Goal: Task Accomplishment & Management: Use online tool/utility

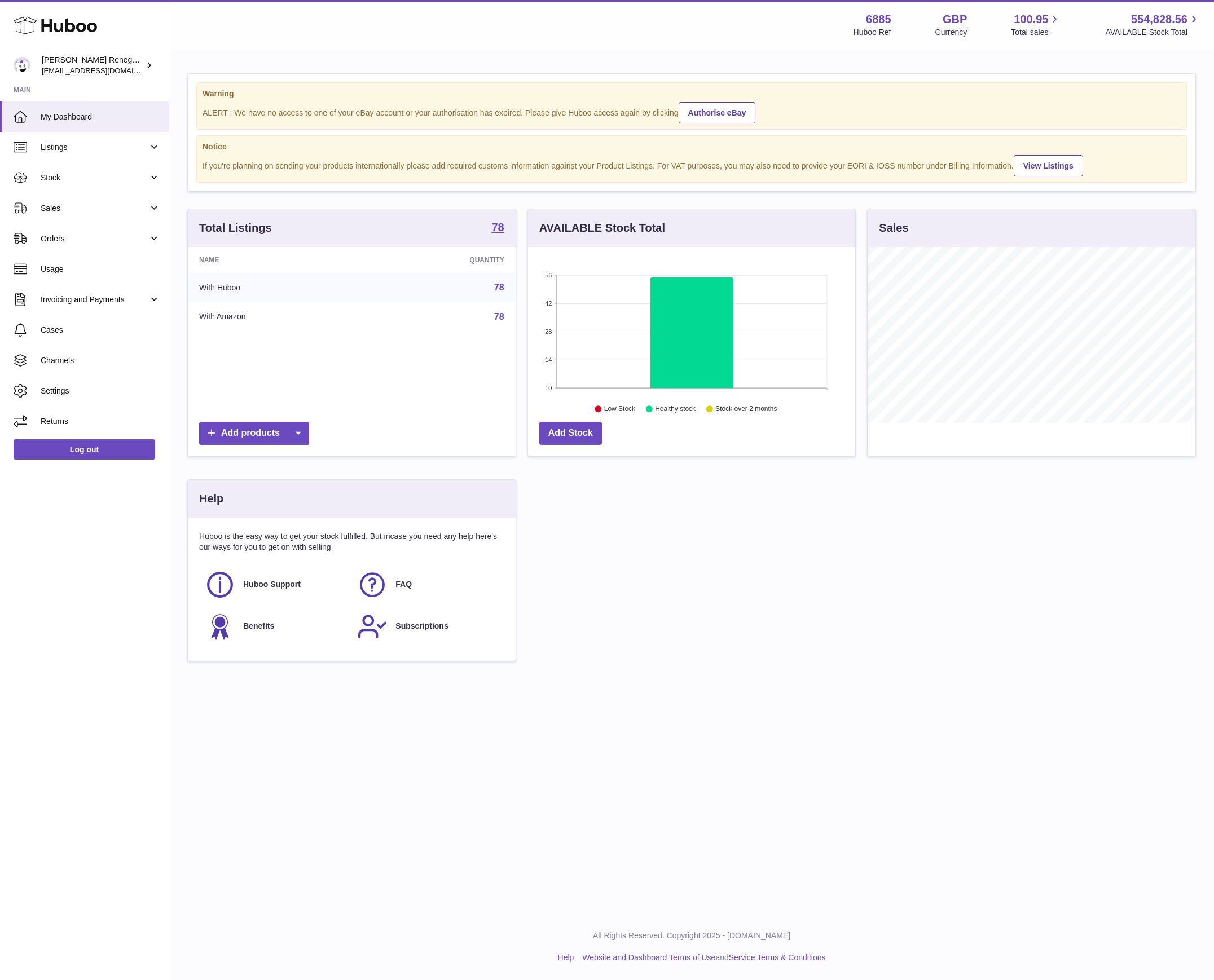
scroll to position [176, 327]
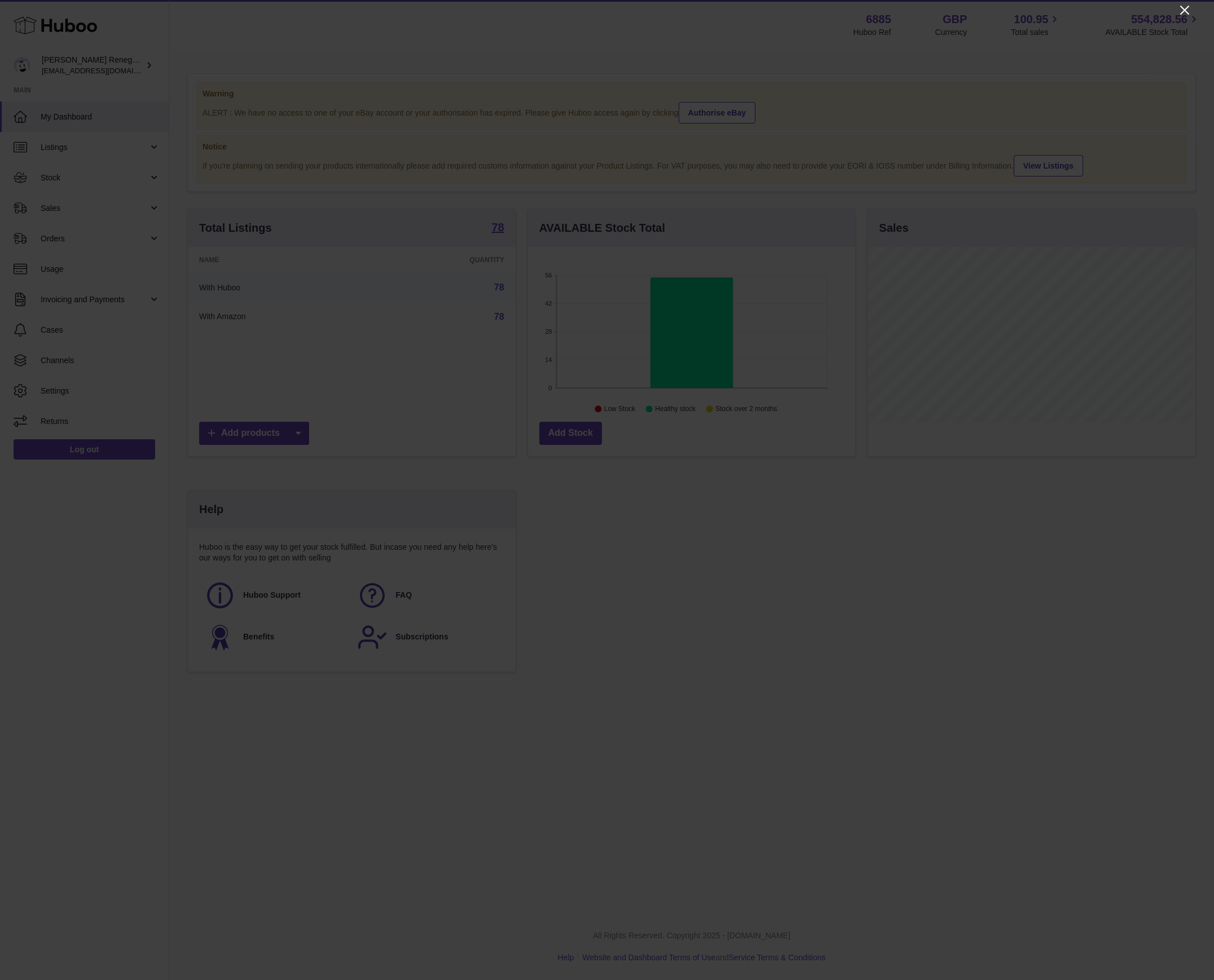
click at [1185, 10] on icon "Close" at bounding box center [1184, 10] width 9 height 9
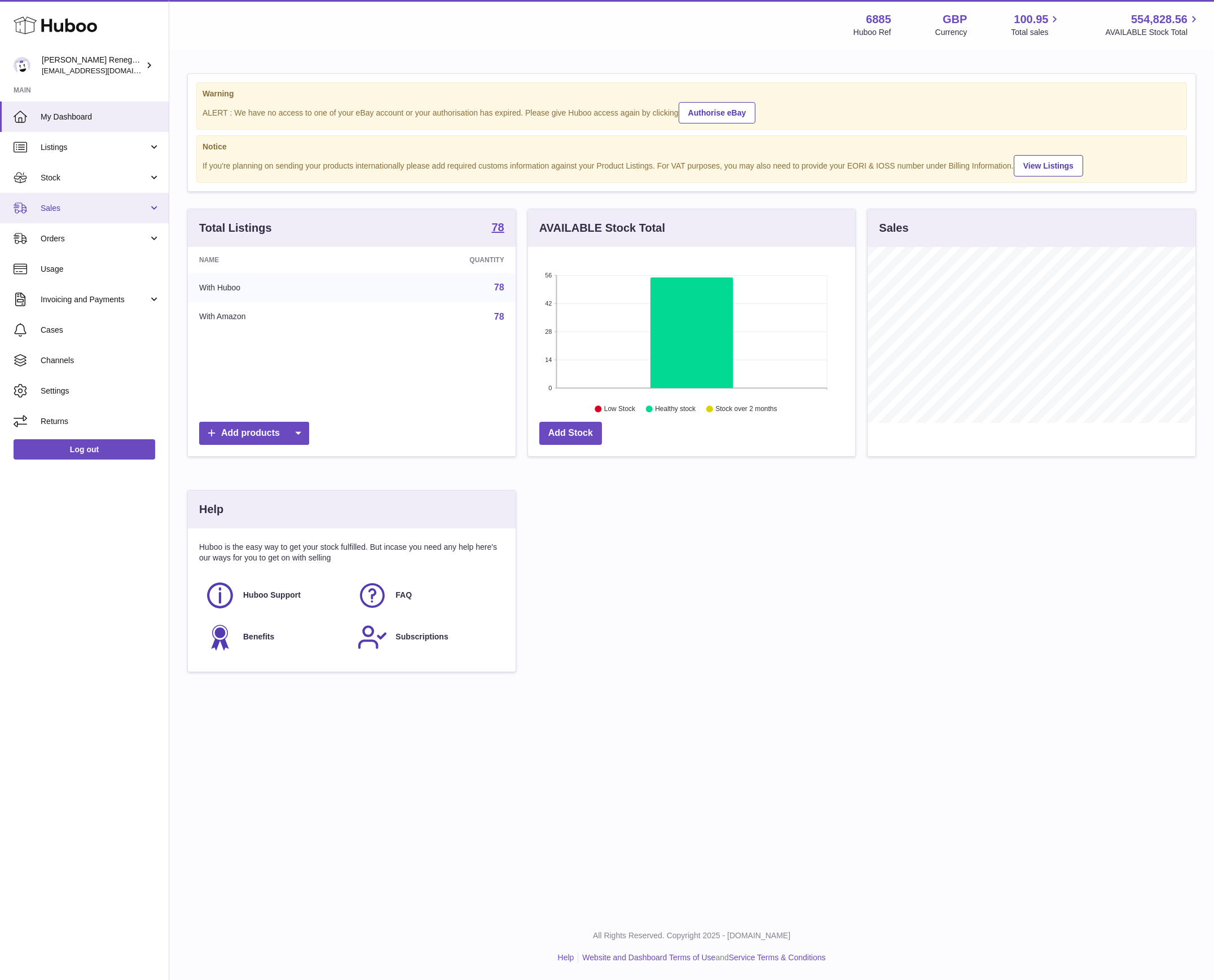
click at [125, 203] on span "Sales" at bounding box center [94, 208] width 107 height 10
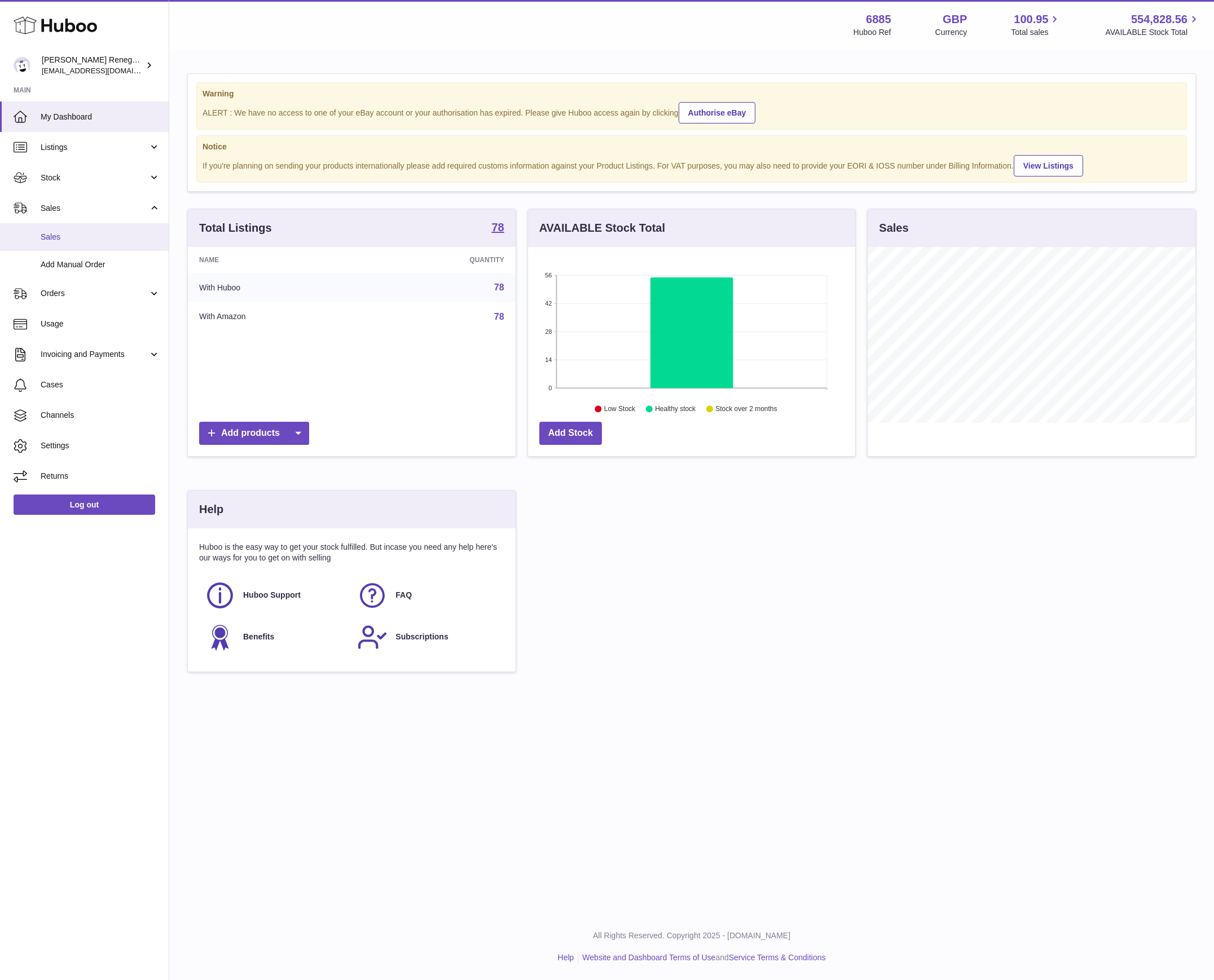
click at [105, 234] on span "Sales" at bounding box center [100, 236] width 119 height 10
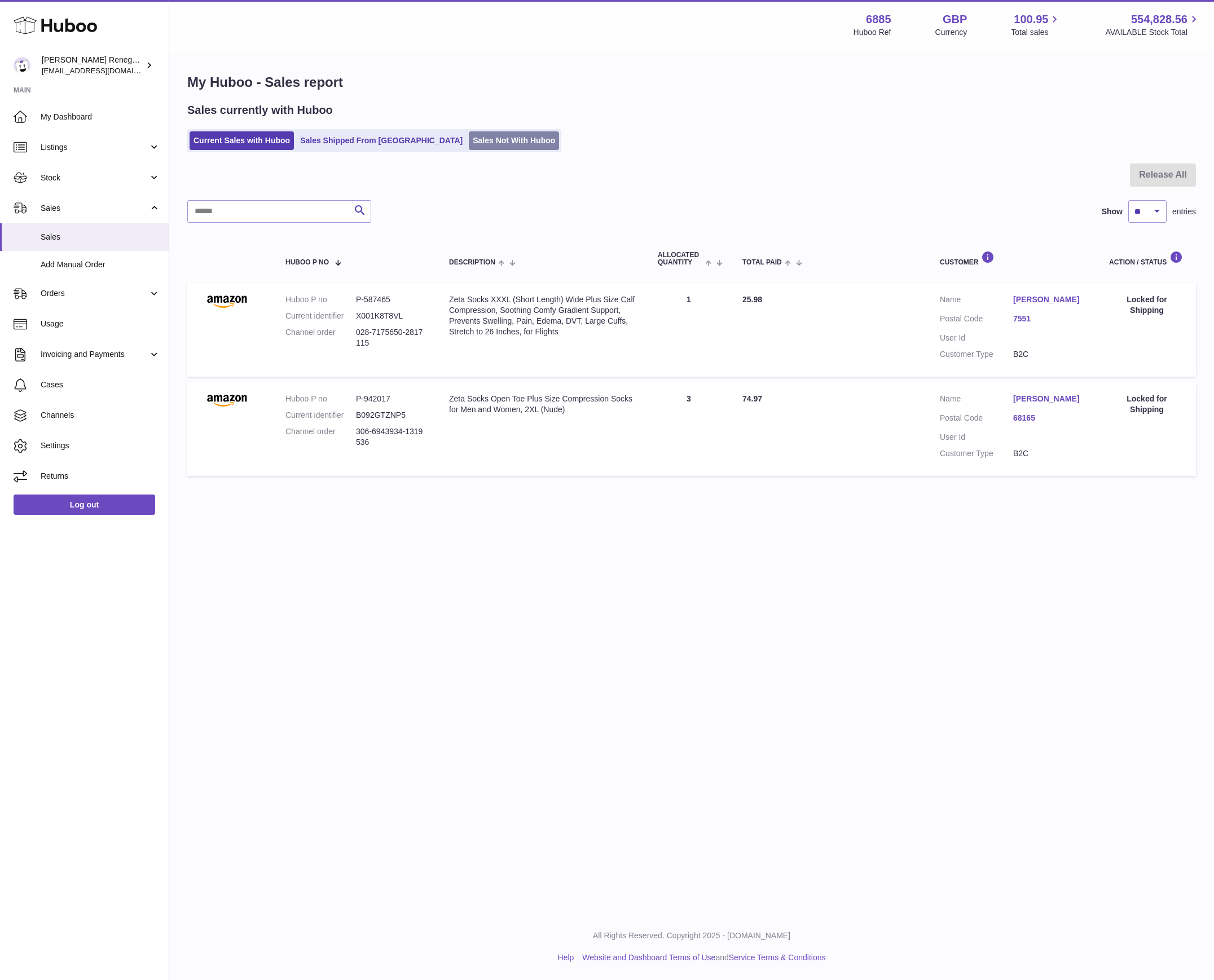
click at [488, 145] on link "Sales Not With Huboo" at bounding box center [514, 140] width 90 height 19
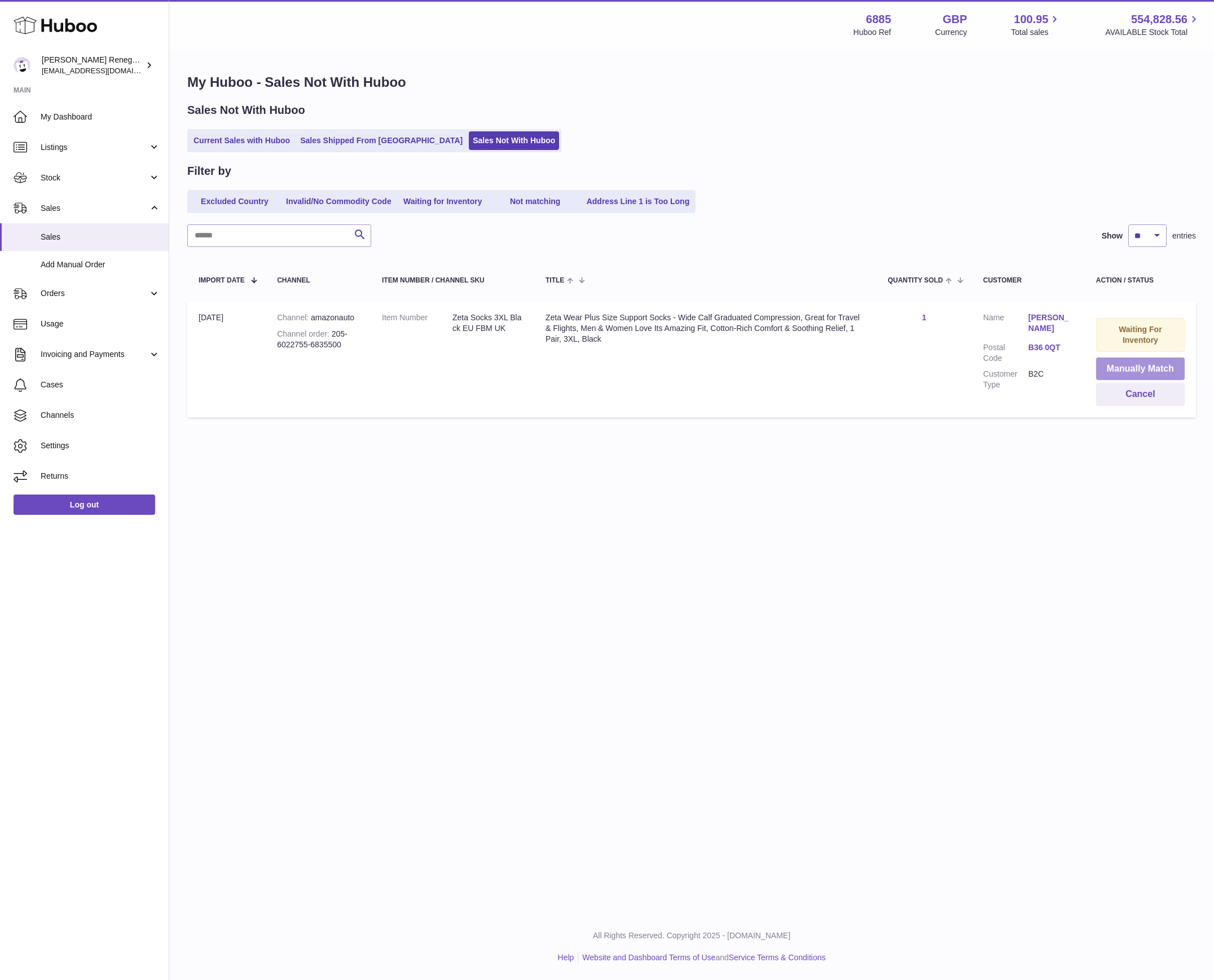
click at [1155, 369] on button "Manually Match" at bounding box center [1140, 368] width 89 height 23
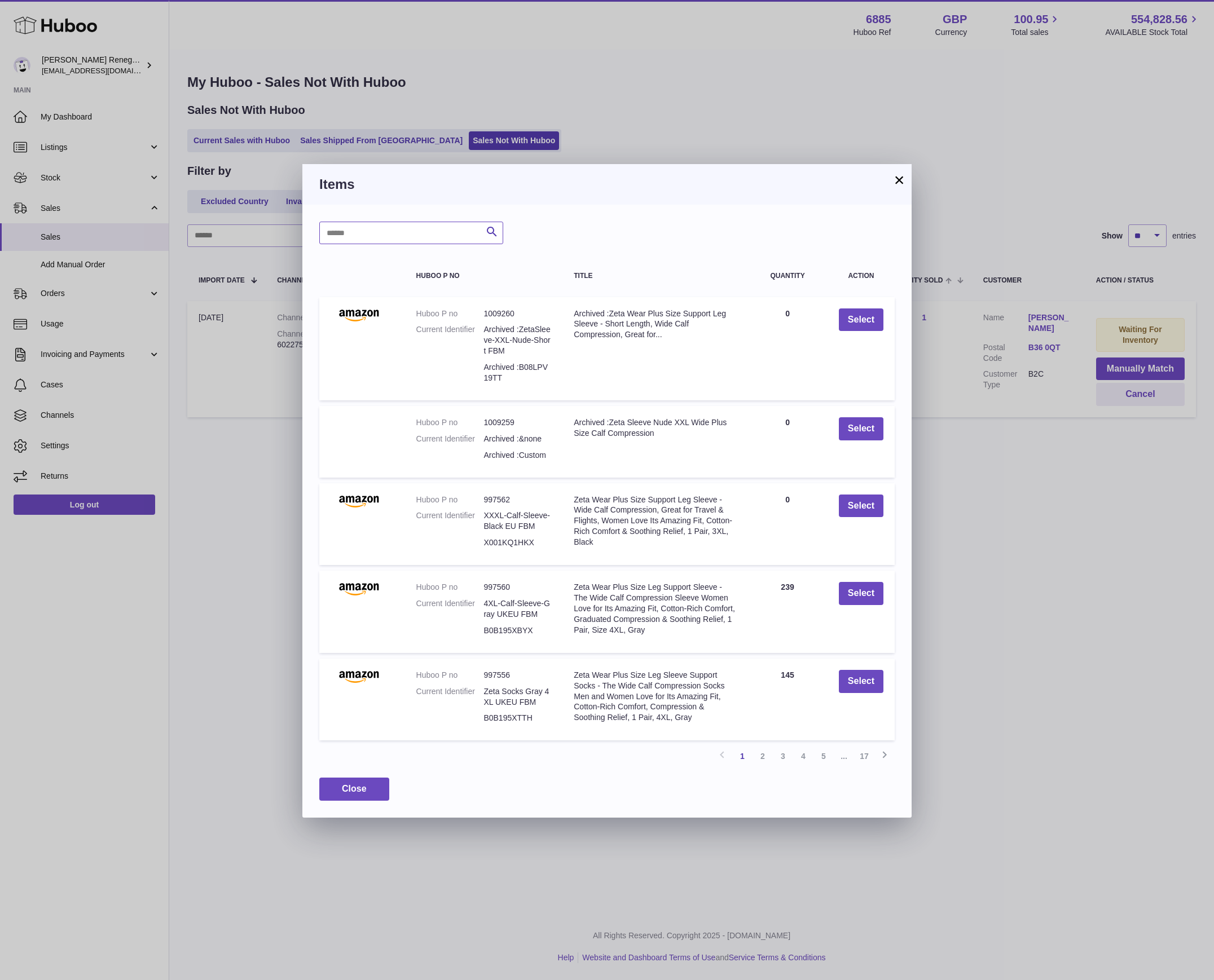
click at [425, 232] on input "text" at bounding box center [412, 233] width 184 height 22
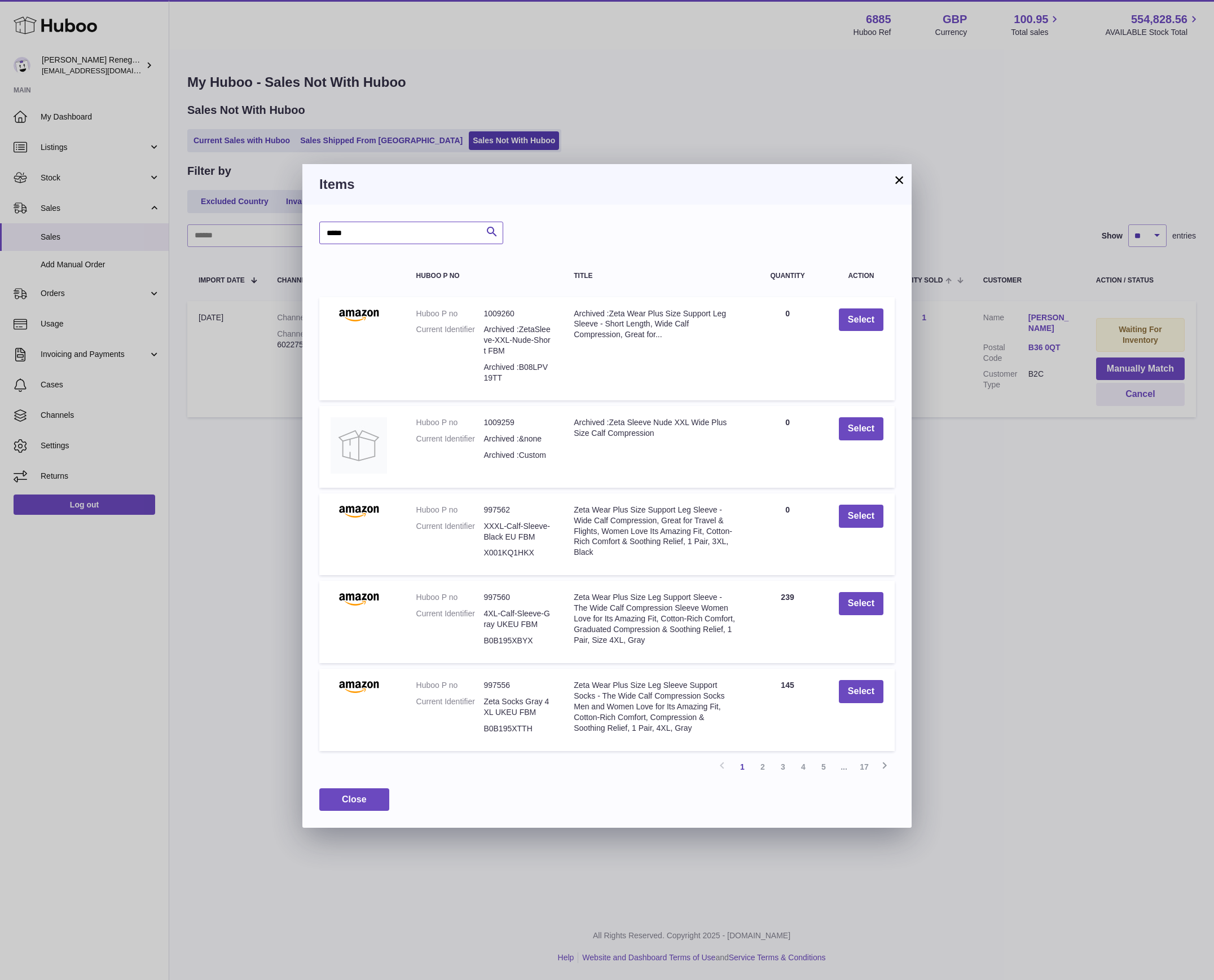
type input "*****"
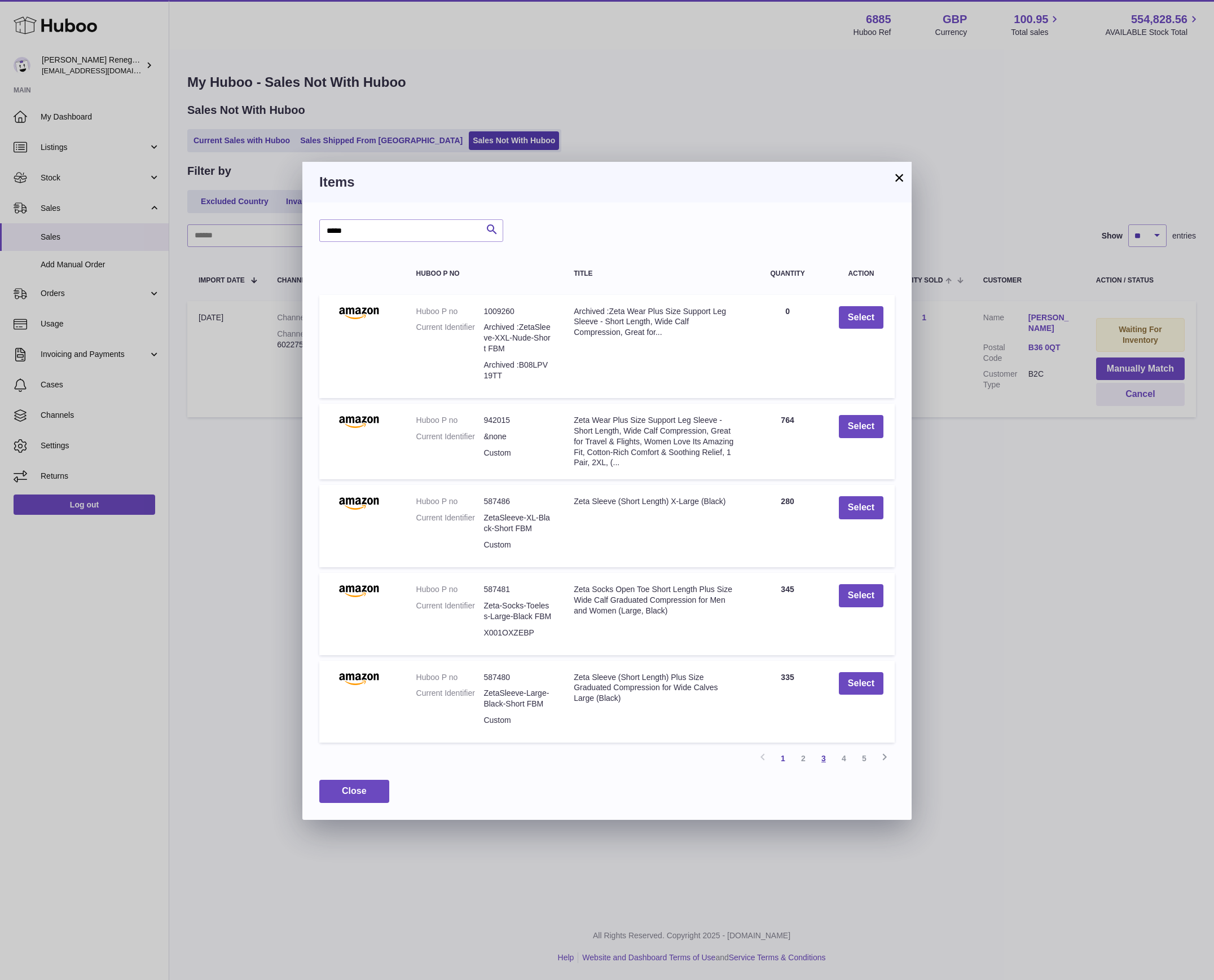
click at [821, 755] on link "3" at bounding box center [823, 758] width 20 height 20
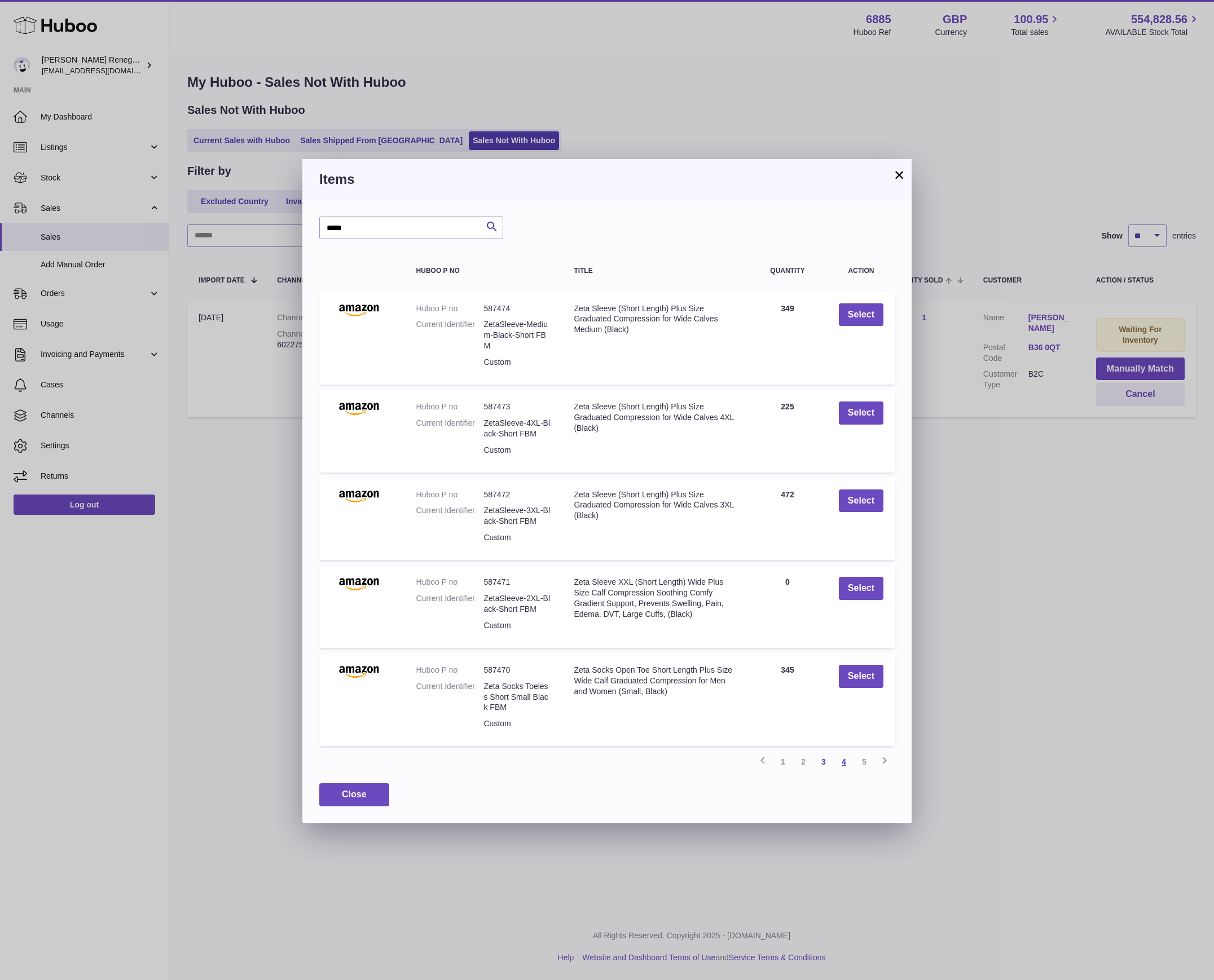
click at [837, 757] on link "4" at bounding box center [844, 762] width 20 height 20
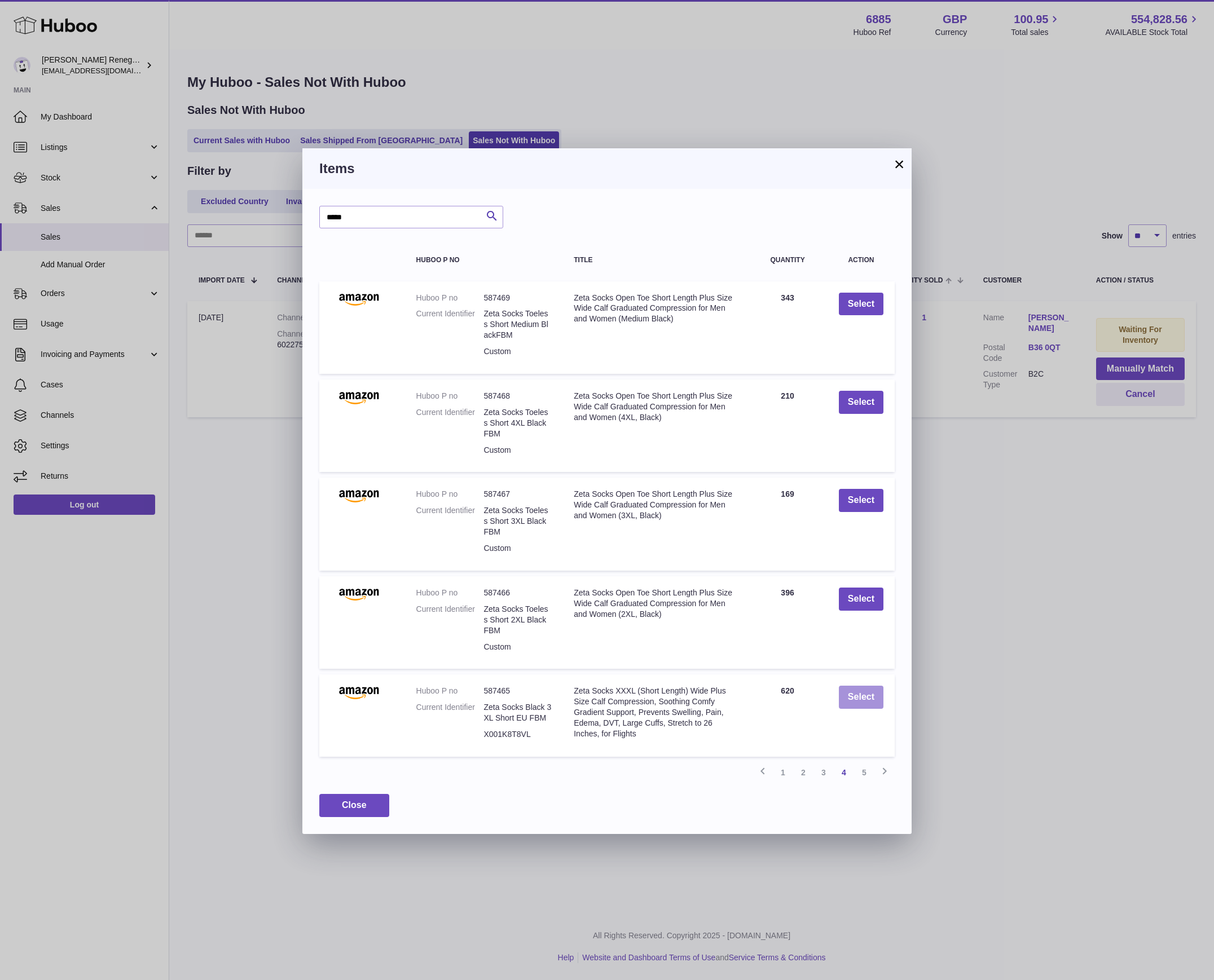
click at [869, 696] on button "Select" at bounding box center [861, 697] width 45 height 23
